Goal: Find specific page/section: Find specific page/section

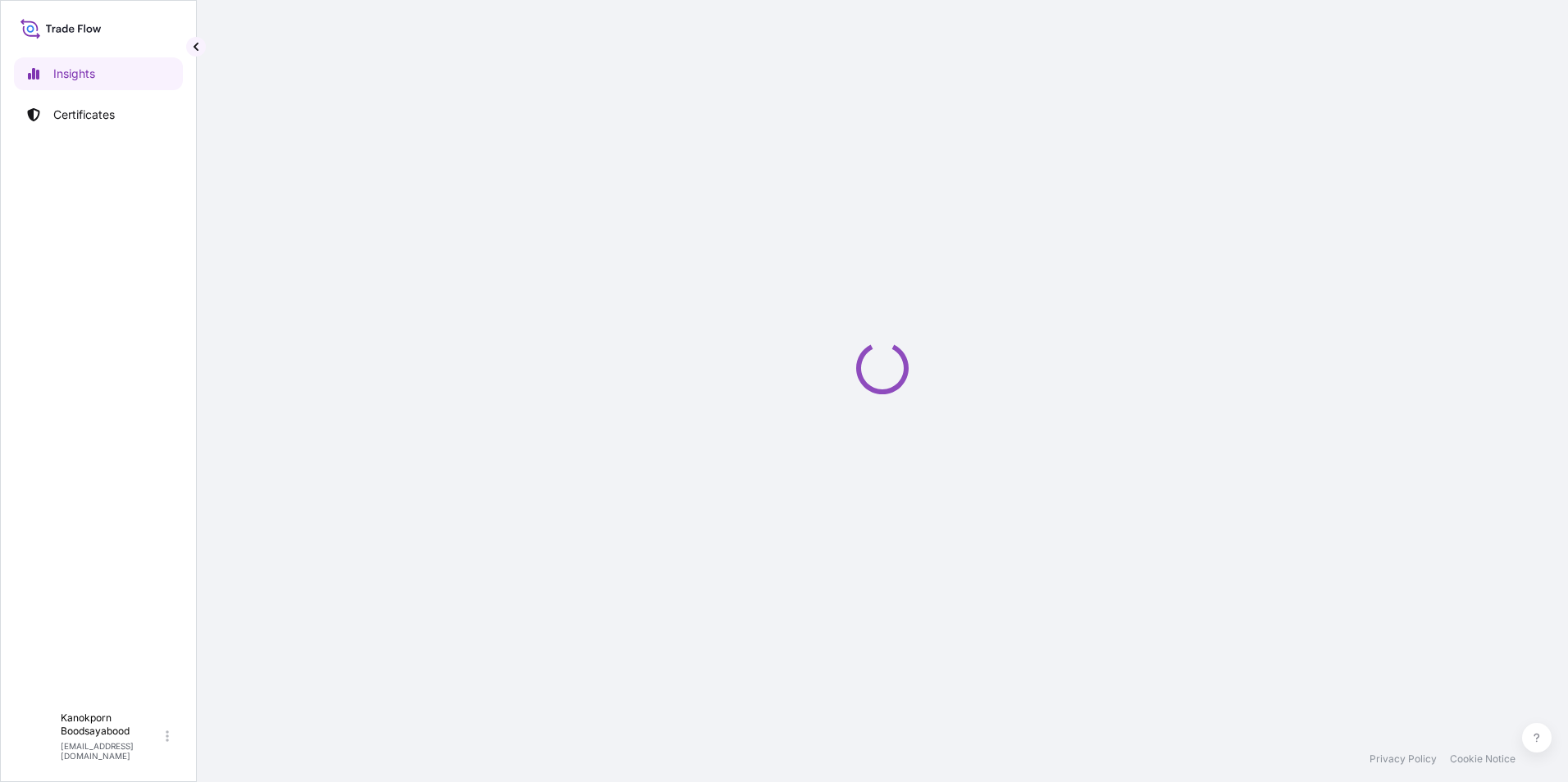
select select "2025"
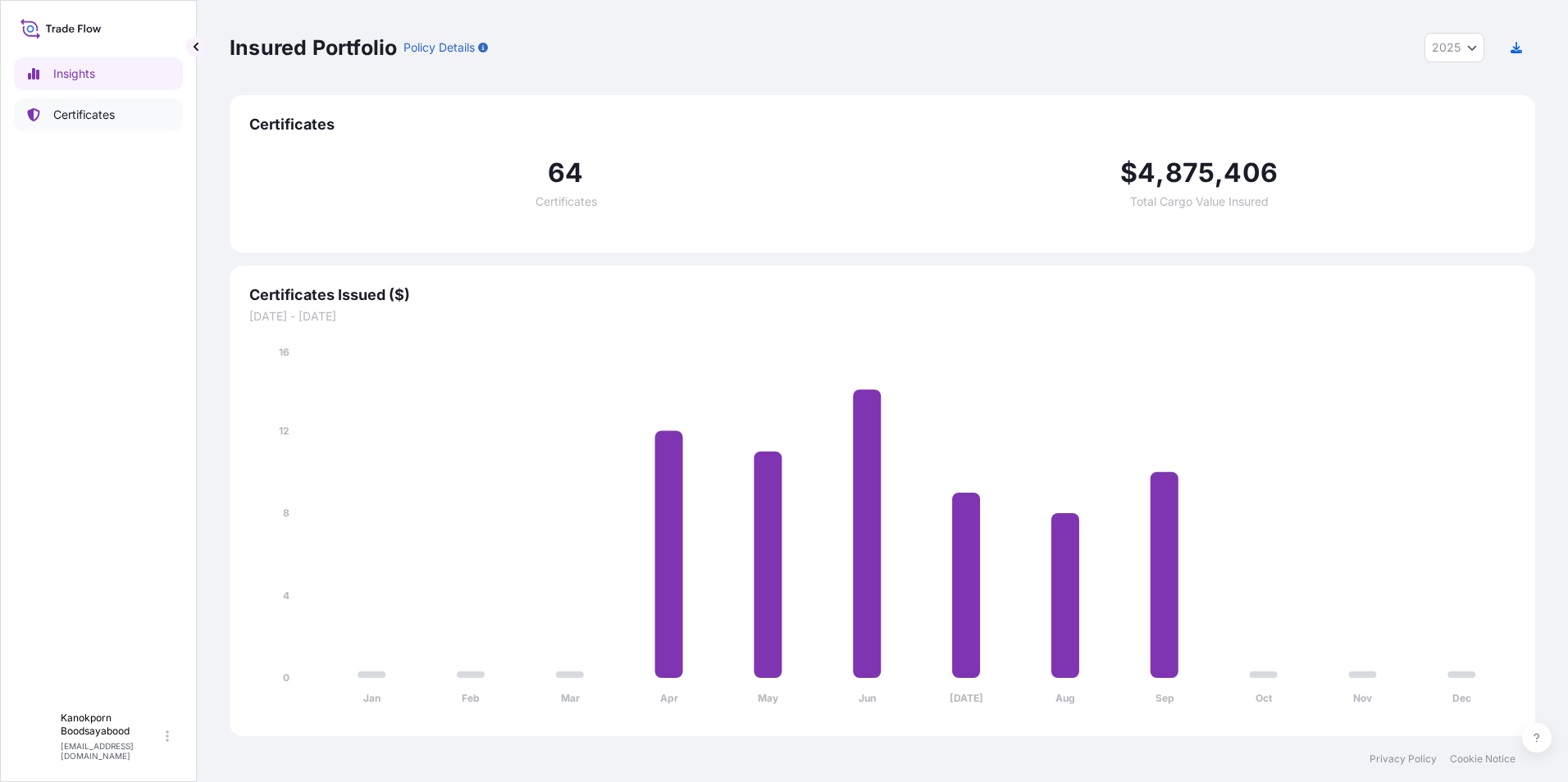
click at [80, 115] on p "Certificates" at bounding box center [84, 115] width 61 height 16
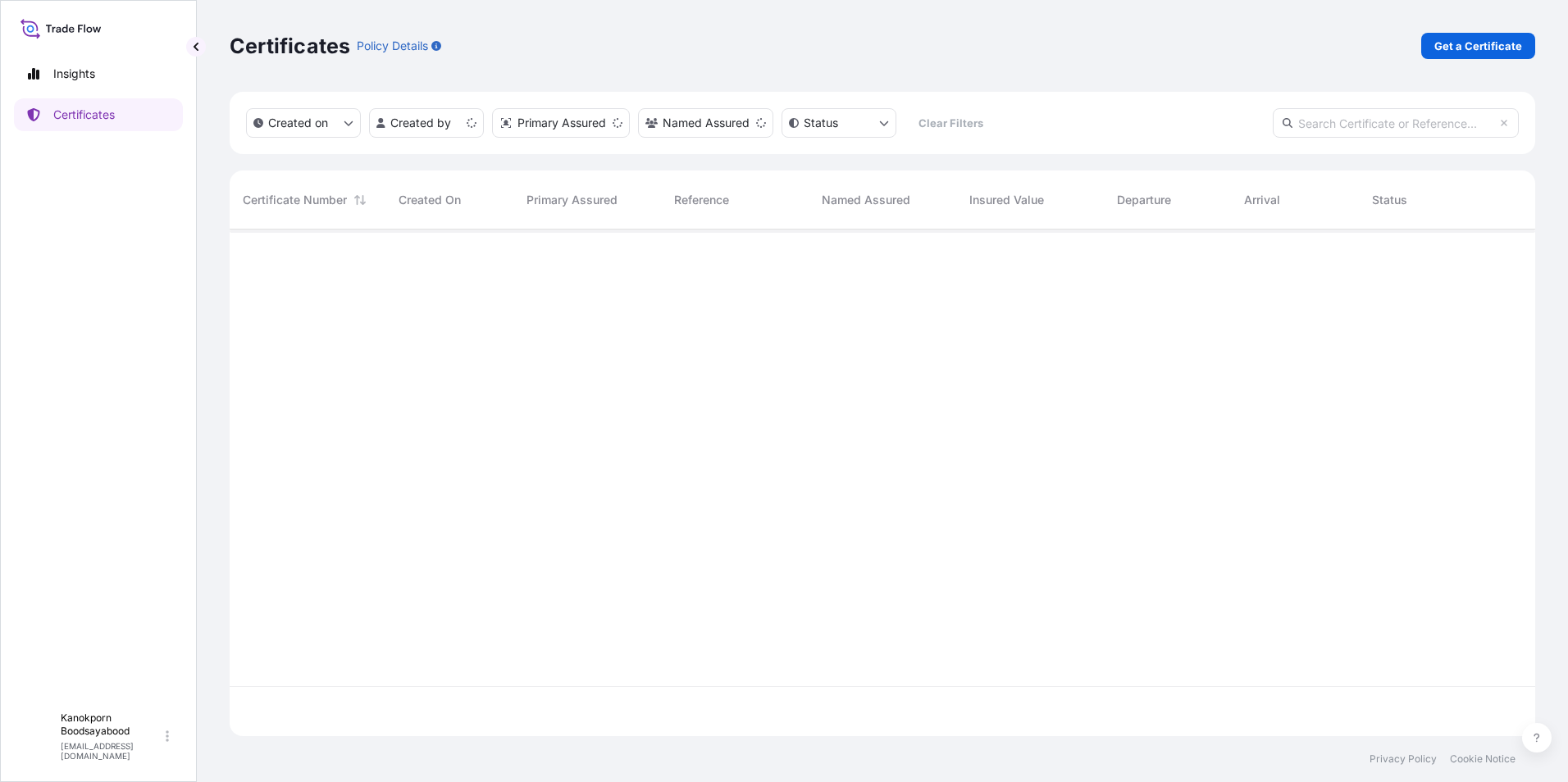
scroll to position [503, 1294]
